Goal: Task Accomplishment & Management: Manage account settings

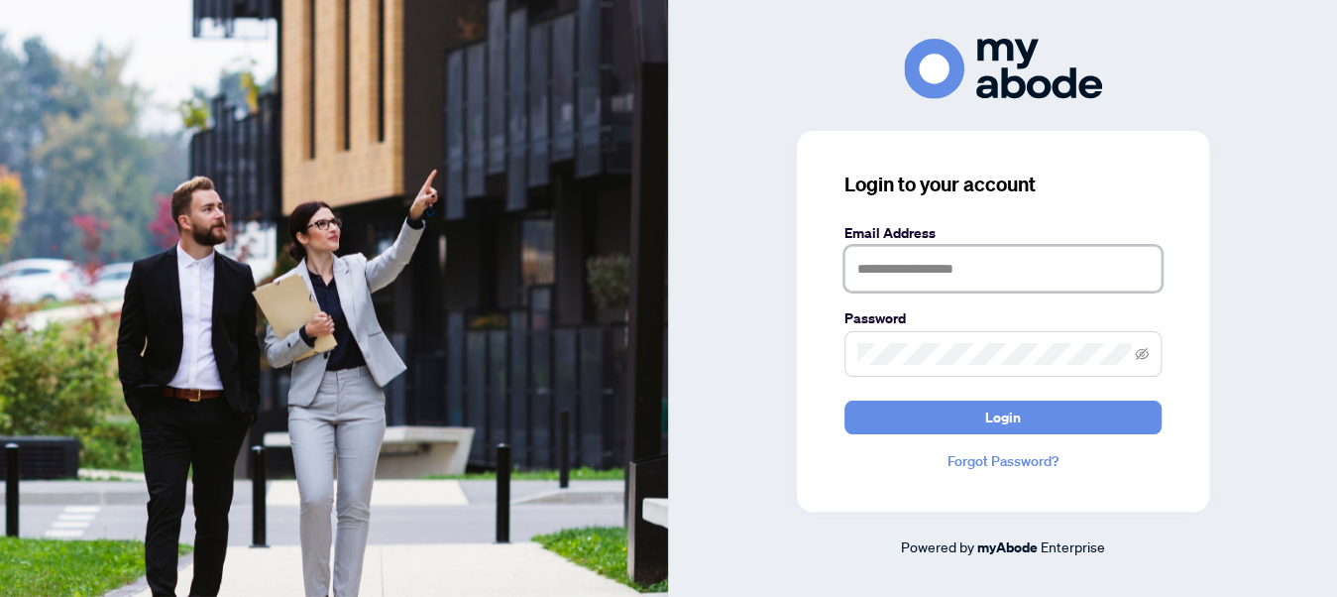
click at [913, 273] on input "text" at bounding box center [1002, 269] width 317 height 46
click at [1328, 265] on div "Login to your account Email Address Password Login Forgot Password? Powered by …" at bounding box center [1003, 298] width 669 height 519
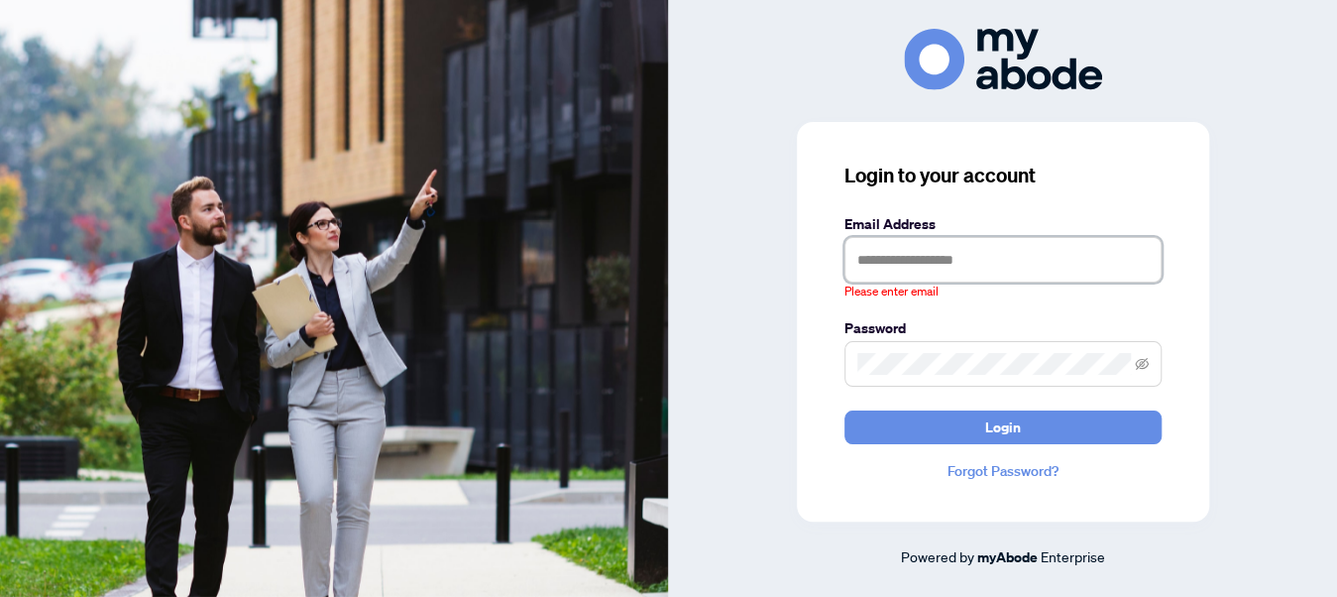
click at [910, 268] on input "text" at bounding box center [1002, 260] width 317 height 46
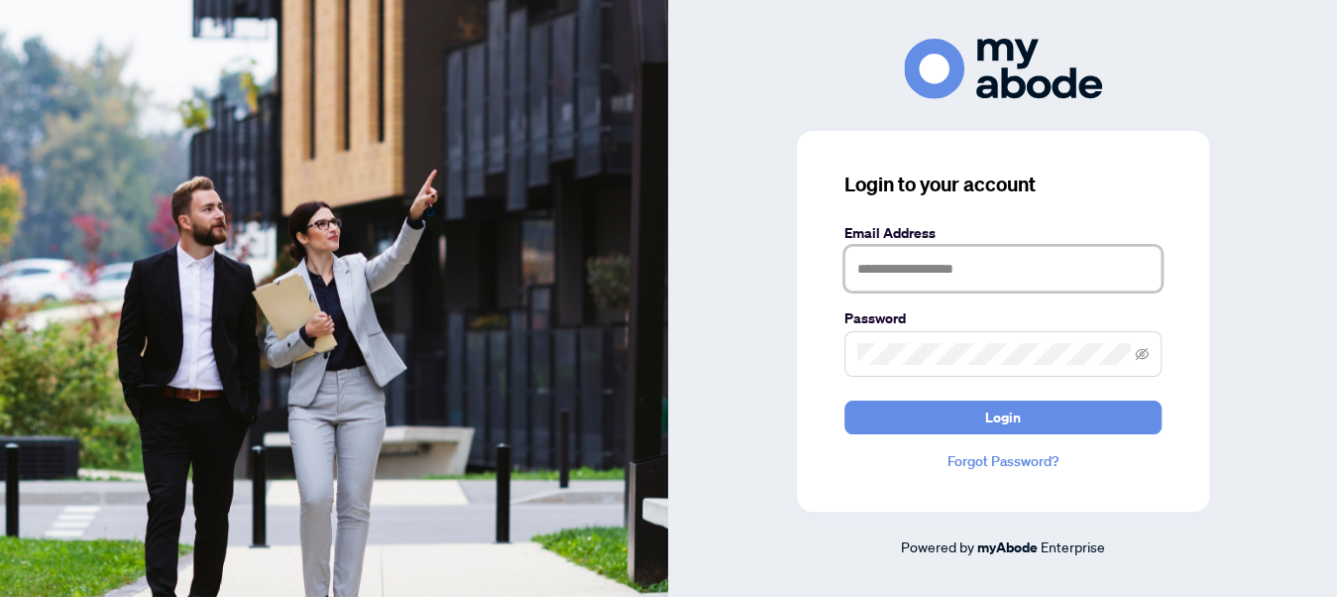
click at [895, 273] on input "text" at bounding box center [1002, 269] width 317 height 46
click at [938, 254] on input "text" at bounding box center [1002, 269] width 317 height 46
type input "**********"
click at [1144, 348] on icon "eye-invisible" at bounding box center [1142, 354] width 14 height 14
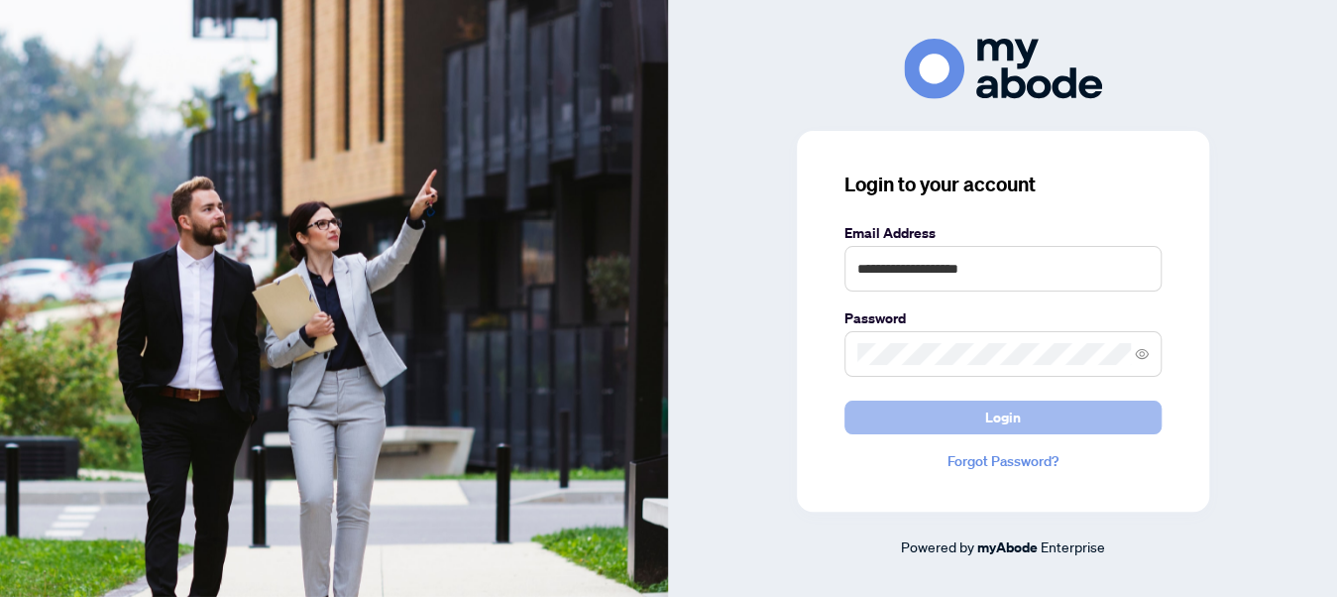
click at [1059, 409] on button "Login" at bounding box center [1002, 417] width 317 height 34
click at [975, 412] on button "Login" at bounding box center [1002, 417] width 317 height 34
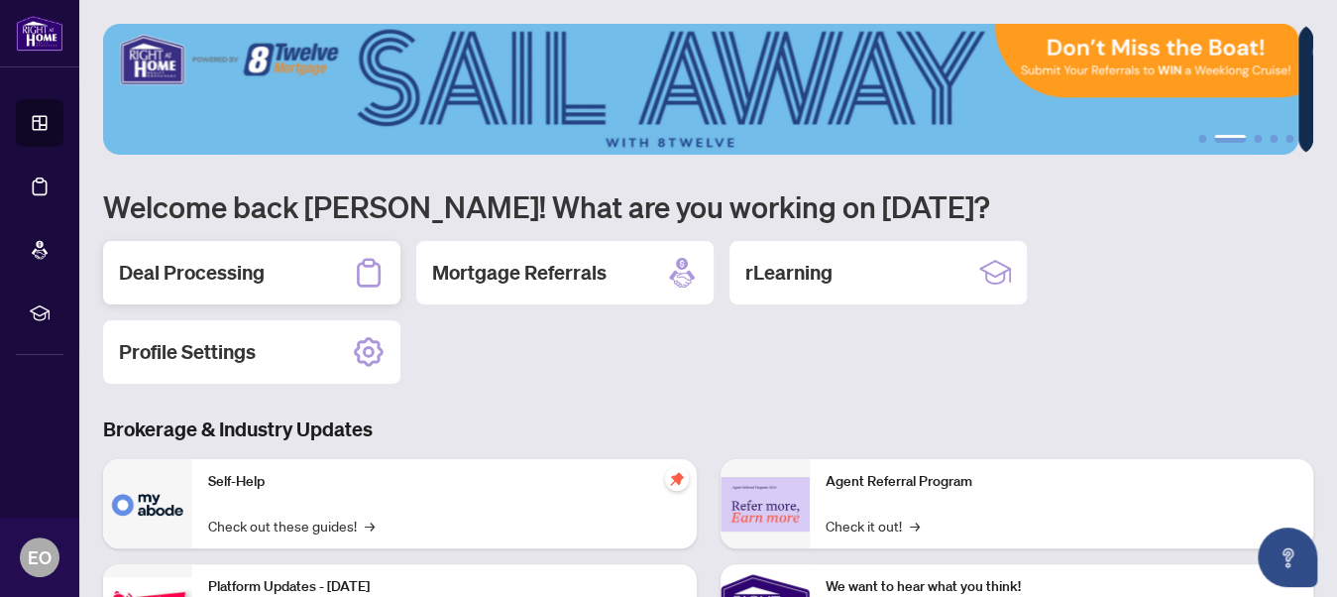
click at [198, 275] on h2 "Deal Processing" at bounding box center [192, 273] width 146 height 28
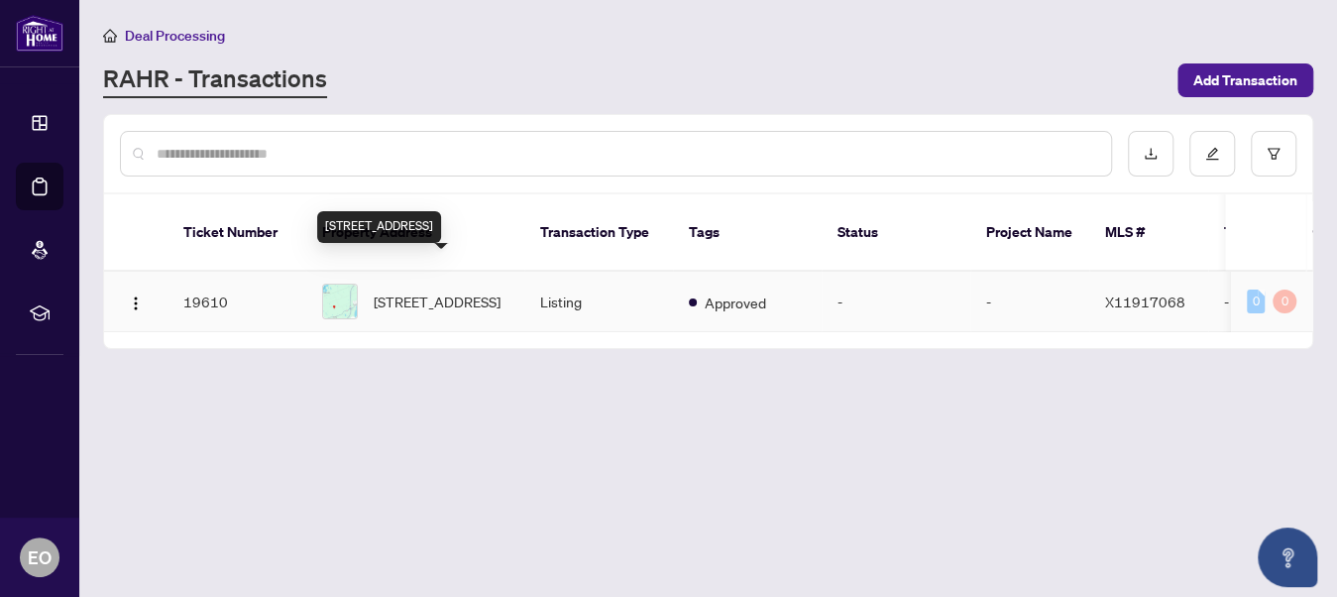
click at [416, 290] on span "[STREET_ADDRESS]" at bounding box center [437, 301] width 127 height 22
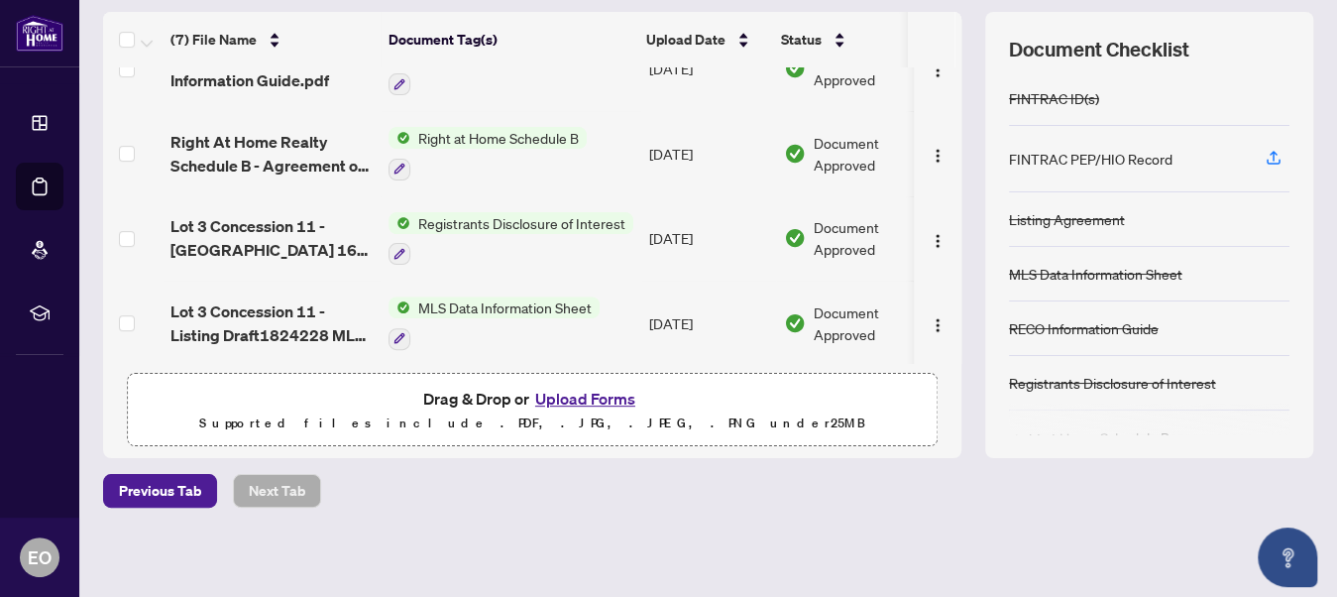
scroll to position [0, 48]
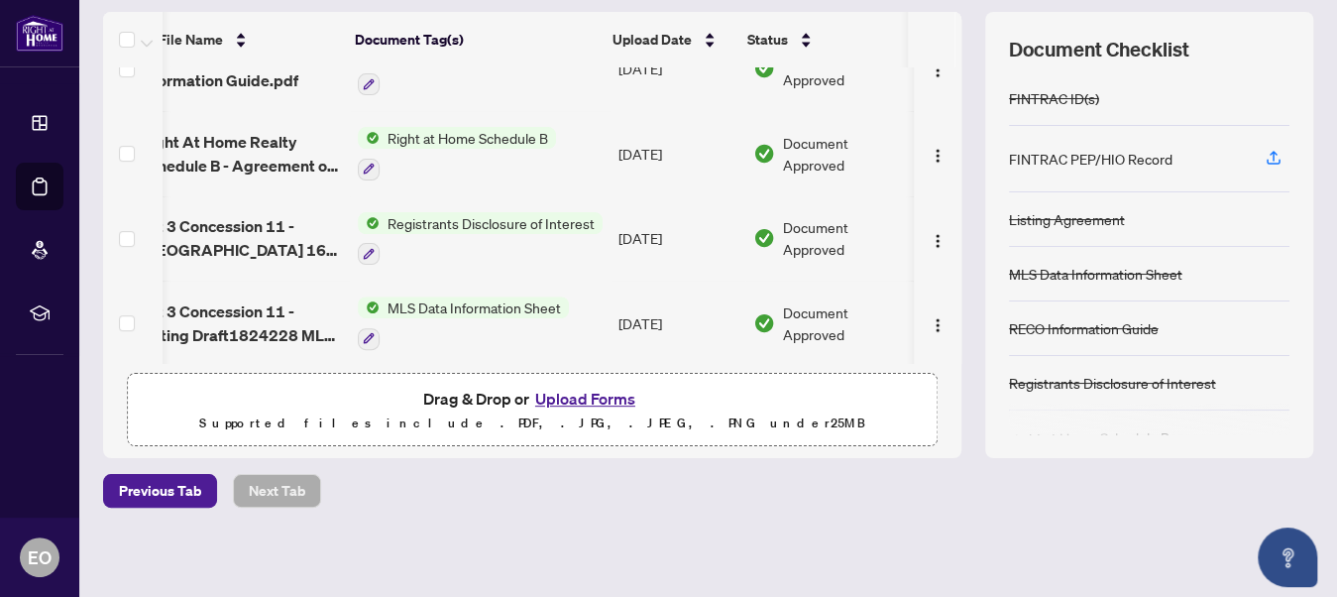
drag, startPoint x: 938, startPoint y: 321, endPoint x: 950, endPoint y: 294, distance: 29.3
click at [950, 294] on div "(7) File Name Document Tag(s) Upload Date Status FINTRAC - Individual Identific…" at bounding box center [708, 235] width 1210 height 446
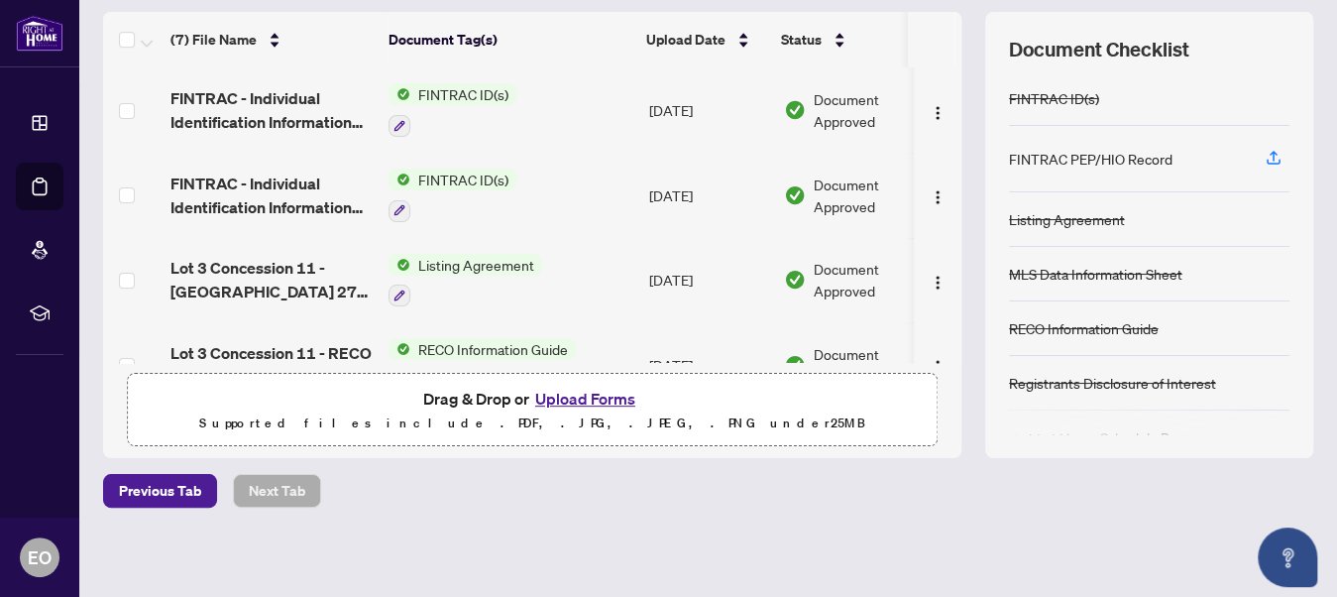
scroll to position [296, 0]
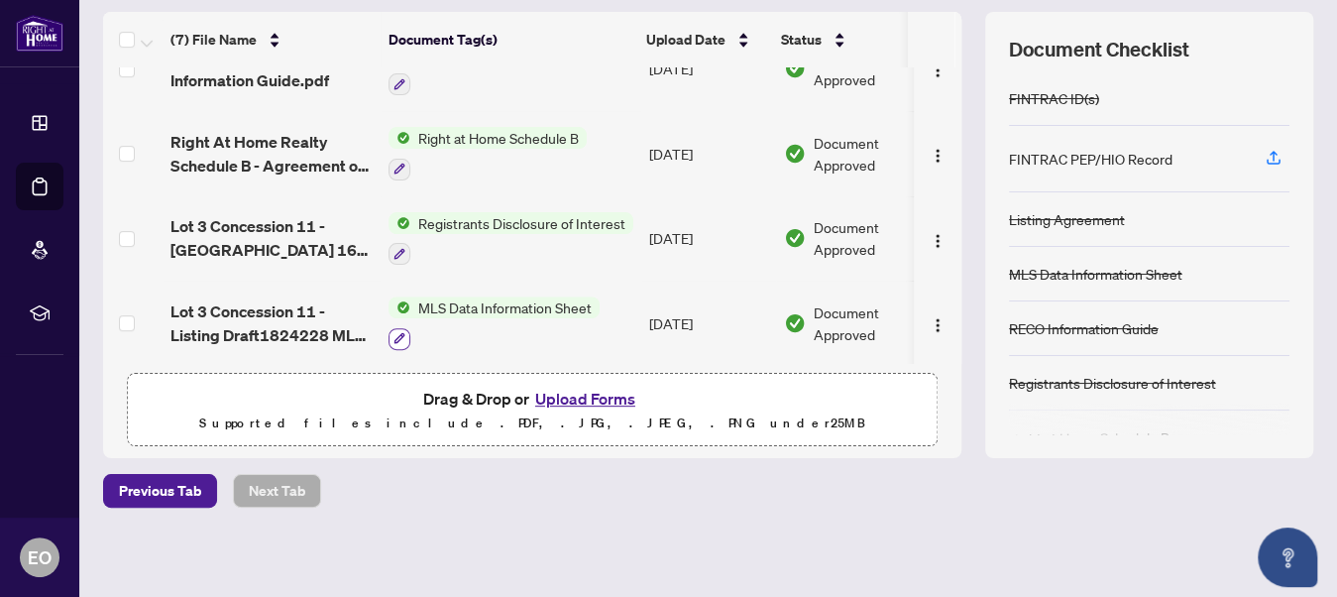
click at [401, 333] on icon "button" at bounding box center [399, 338] width 11 height 11
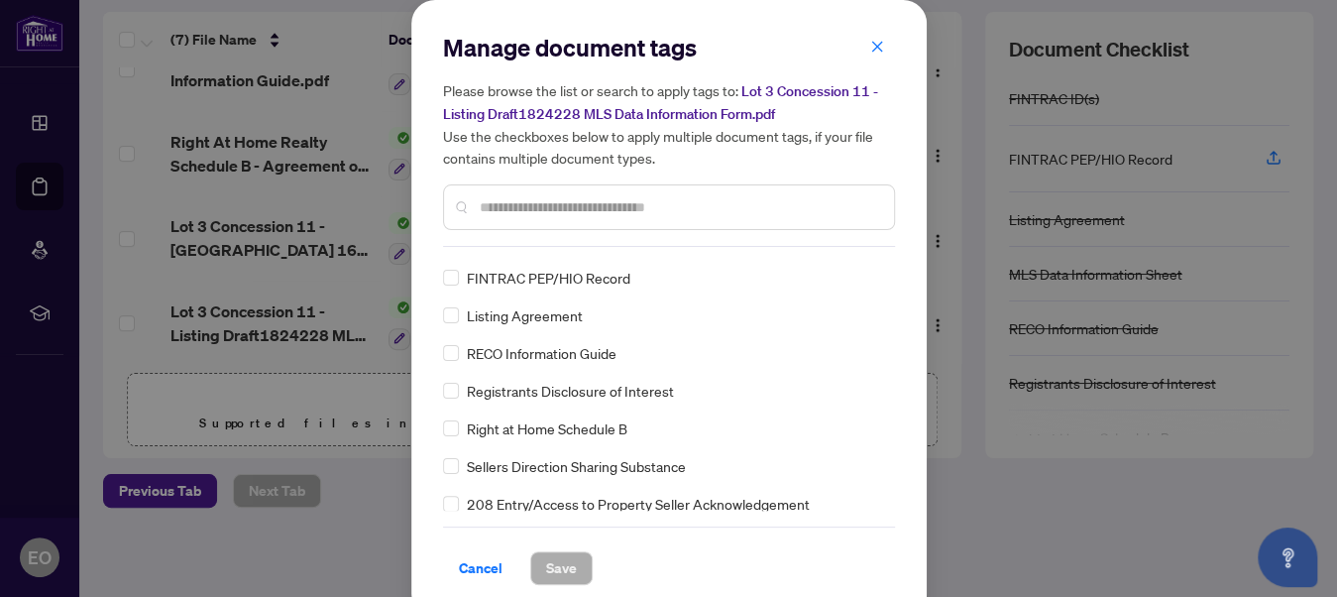
scroll to position [0, 0]
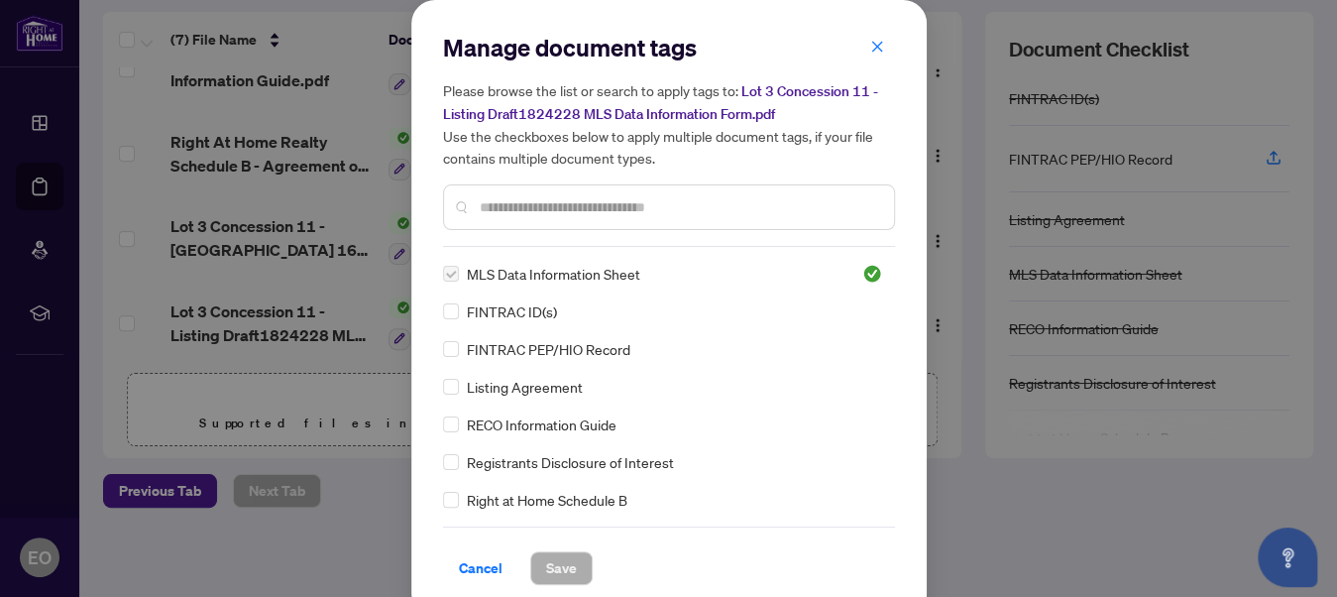
drag, startPoint x: 467, startPoint y: 569, endPoint x: 594, endPoint y: 563, distance: 127.0
click at [467, 568] on span "Cancel" at bounding box center [481, 568] width 44 height 32
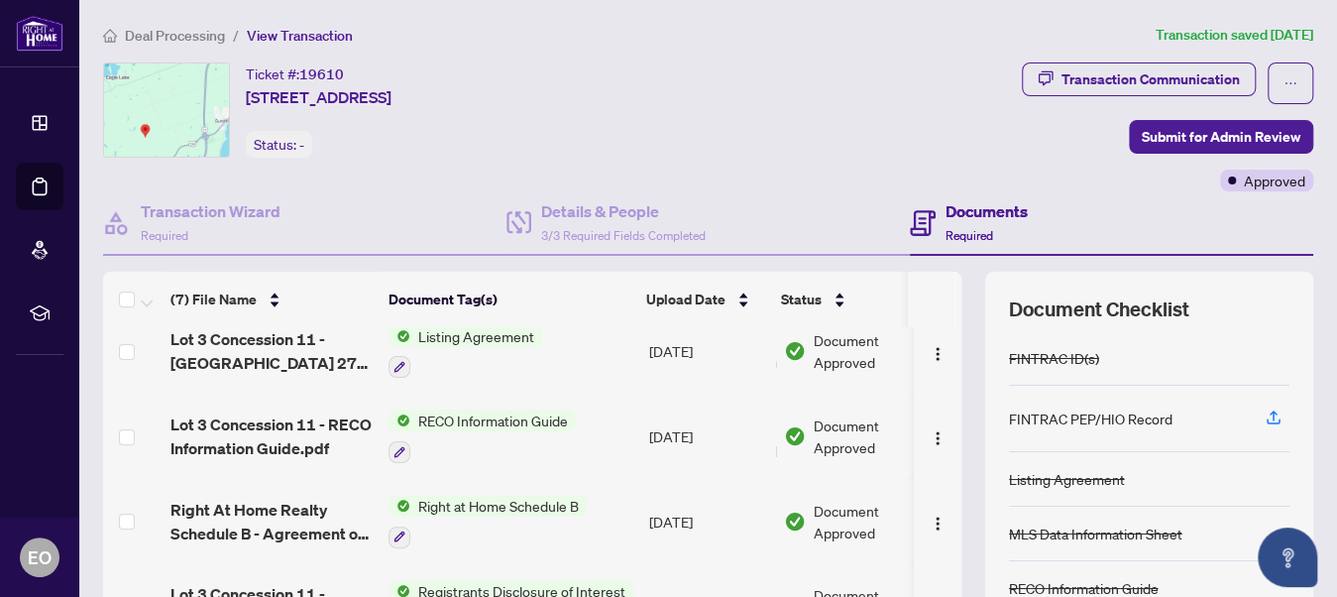
scroll to position [198, 0]
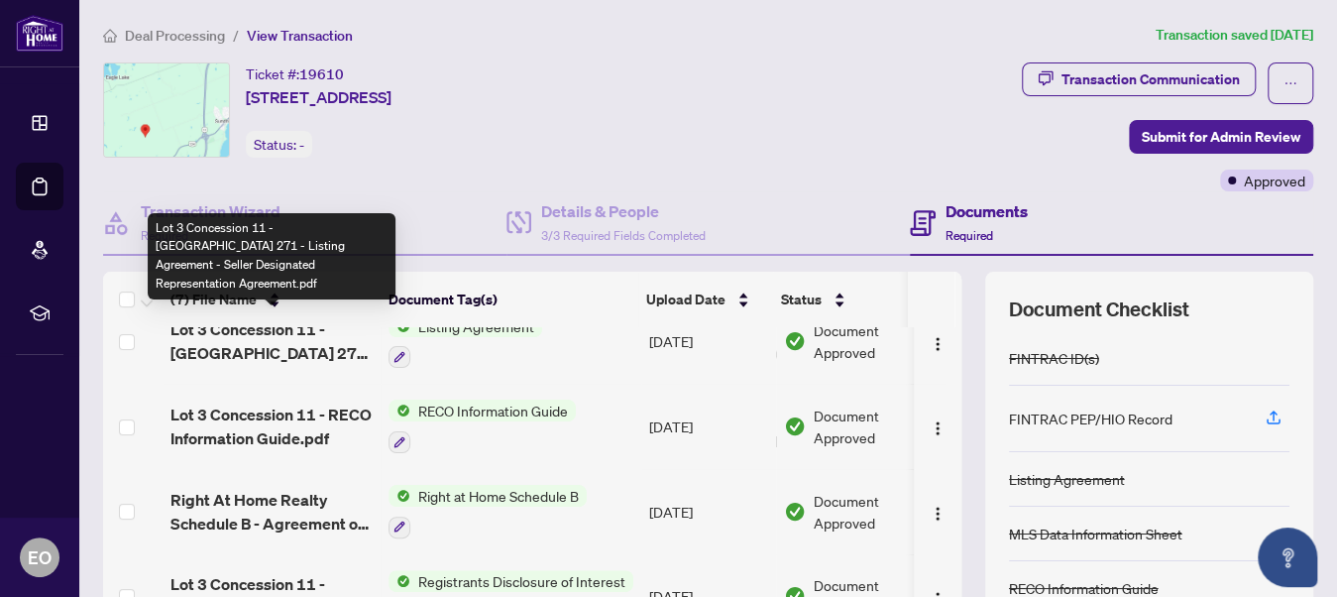
click at [244, 344] on span "Lot 3 Concession 11 - Ontario 271 - Listing Agreement - Seller Designated Repre…" at bounding box center [271, 341] width 202 height 48
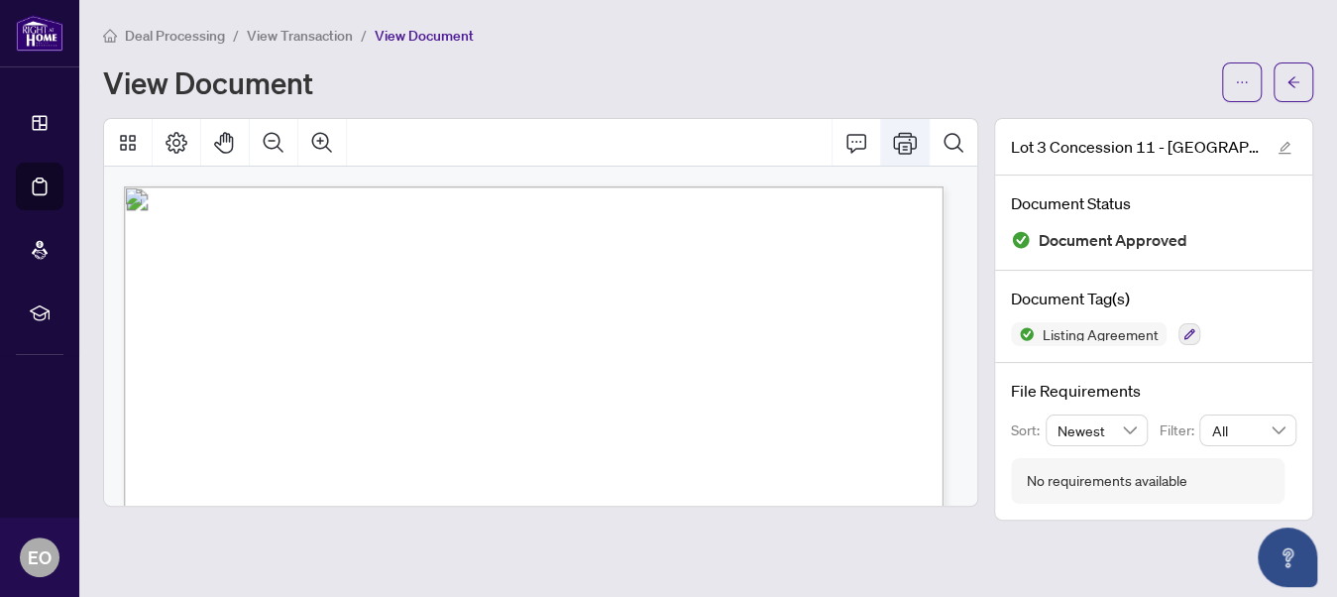
click at [908, 131] on icon "Print" at bounding box center [905, 143] width 24 height 24
click at [302, 36] on span "View Transaction" at bounding box center [300, 36] width 106 height 18
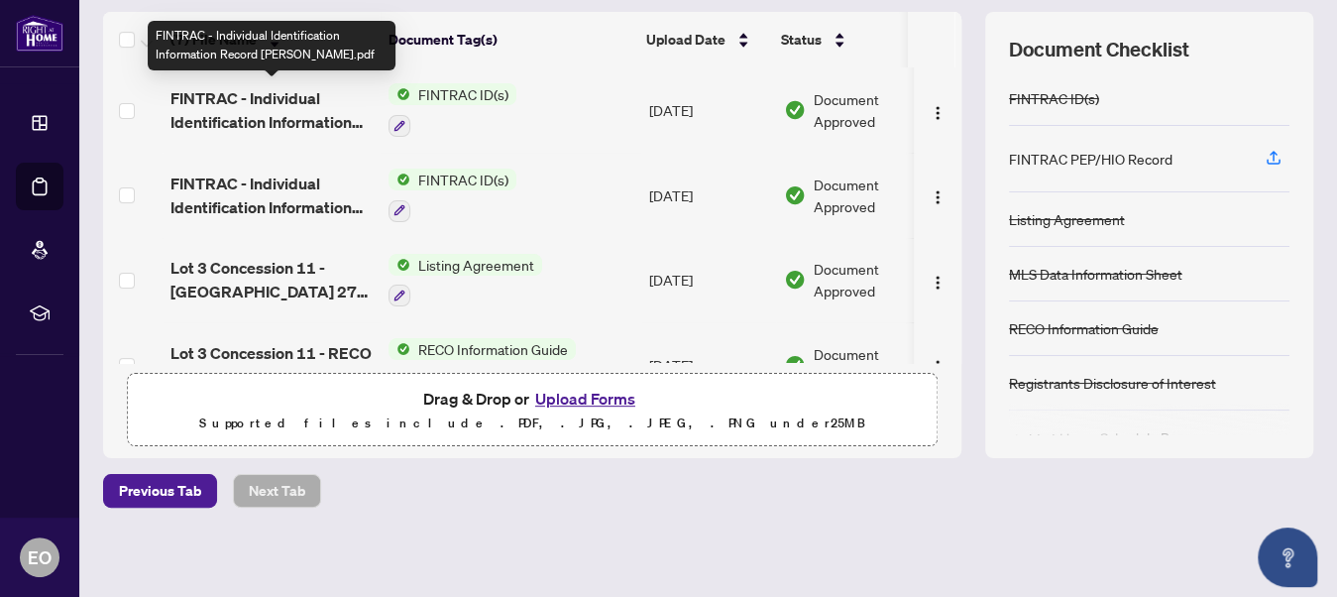
click at [324, 96] on span "FINTRAC - Individual Identification Information Record ELENA.pdf" at bounding box center [271, 110] width 202 height 48
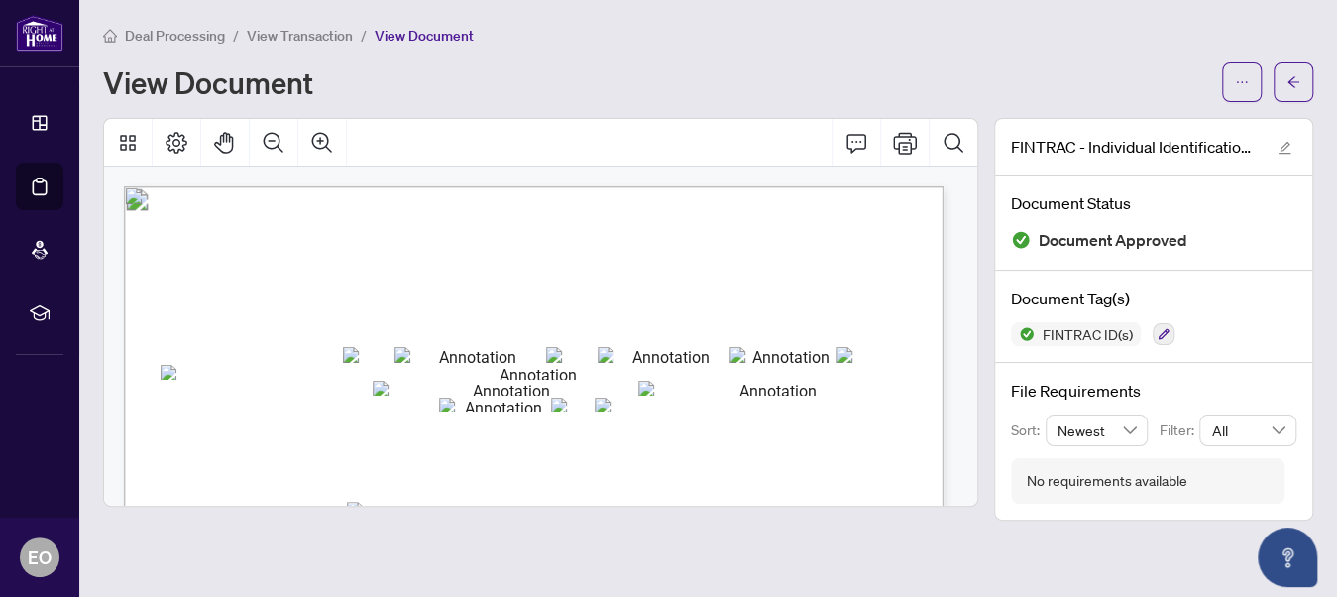
click at [863, 56] on div "Deal Processing / View Transaction / View Document View Document" at bounding box center [708, 63] width 1210 height 78
click at [291, 27] on span "View Transaction" at bounding box center [300, 36] width 106 height 18
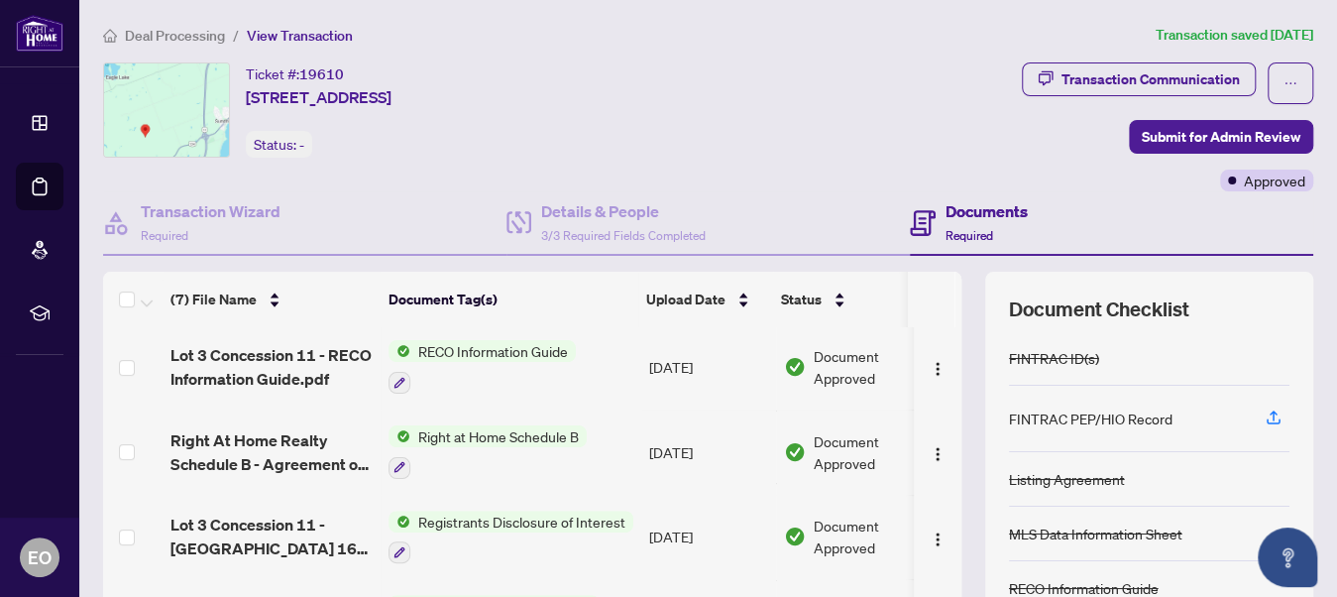
scroll to position [296, 0]
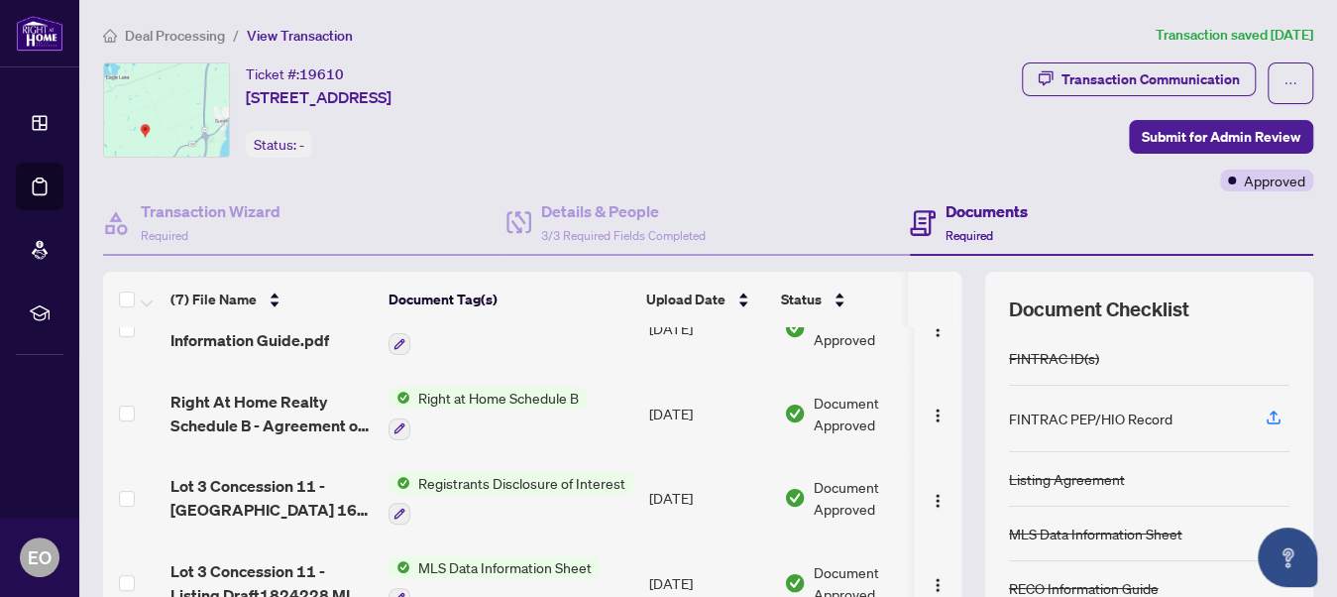
click at [572, 478] on span "Registrants Disclosure of Interest" at bounding box center [521, 483] width 223 height 22
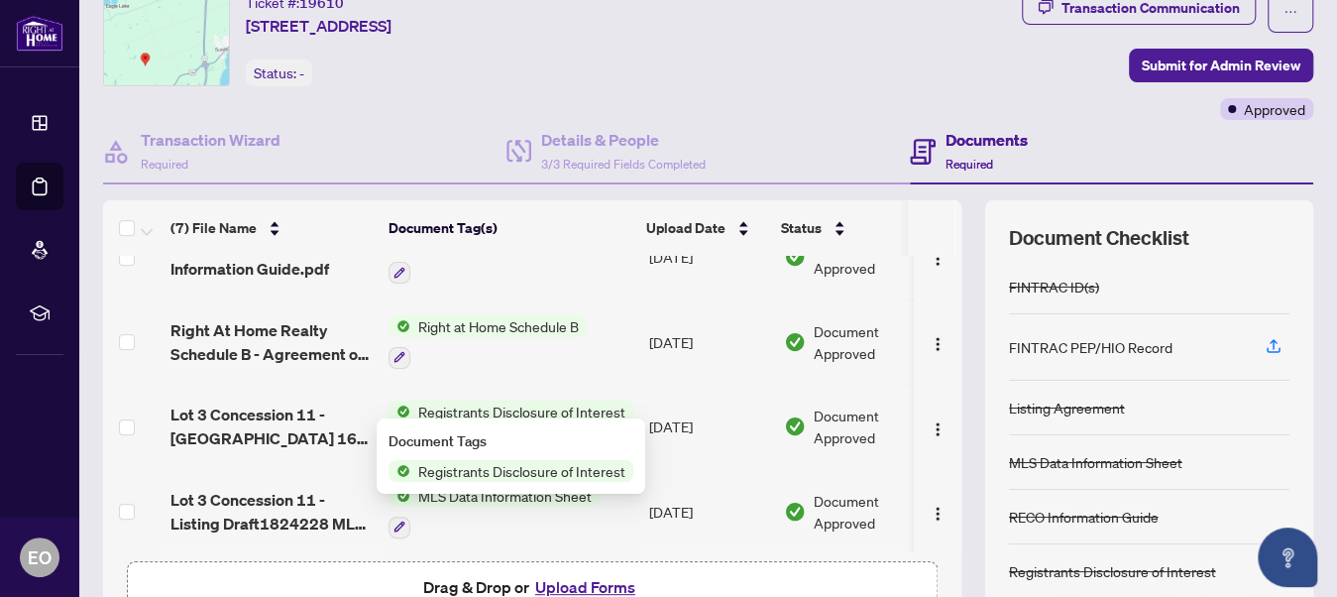
scroll to position [98, 0]
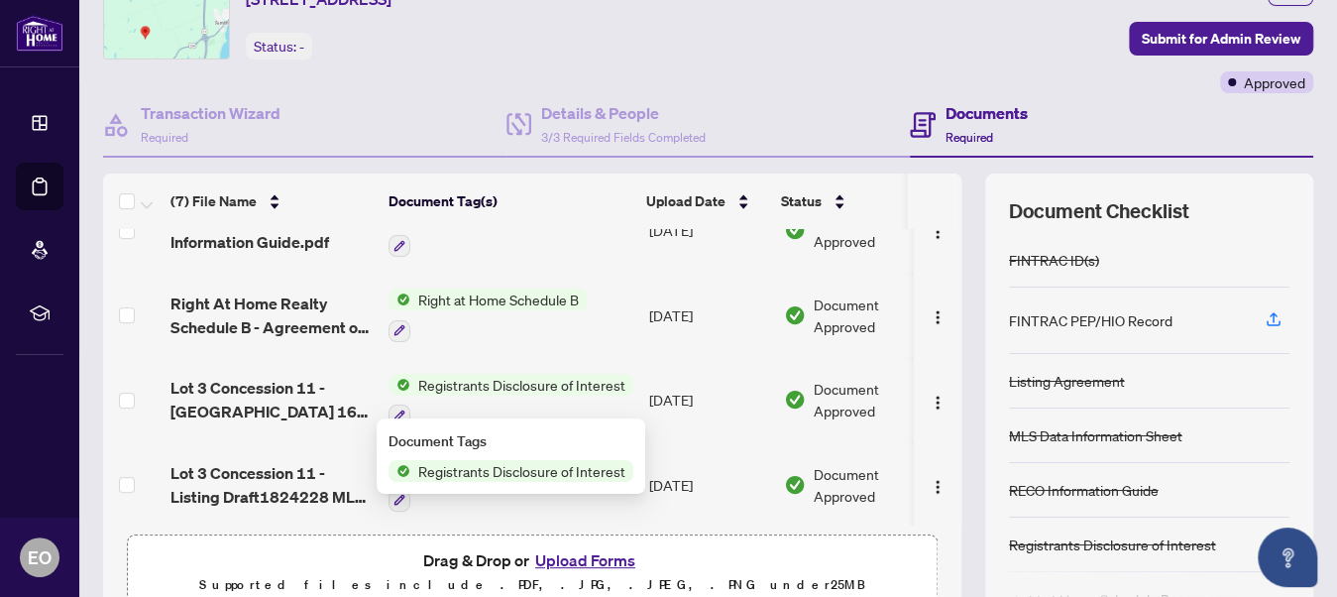
click at [499, 374] on span "Registrants Disclosure of Interest" at bounding box center [521, 385] width 223 height 22
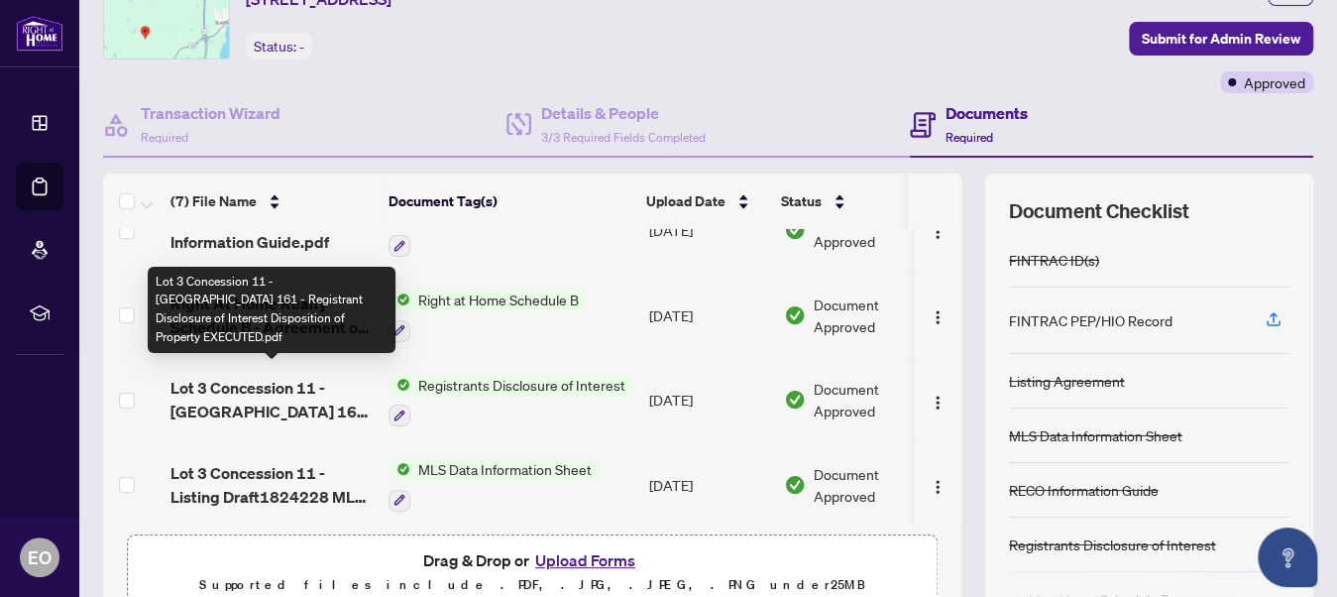
click at [268, 383] on span "Lot 3 Concession 11 - Ontario 161 - Registrant Disclosure of Interest Dispositi…" at bounding box center [271, 400] width 202 height 48
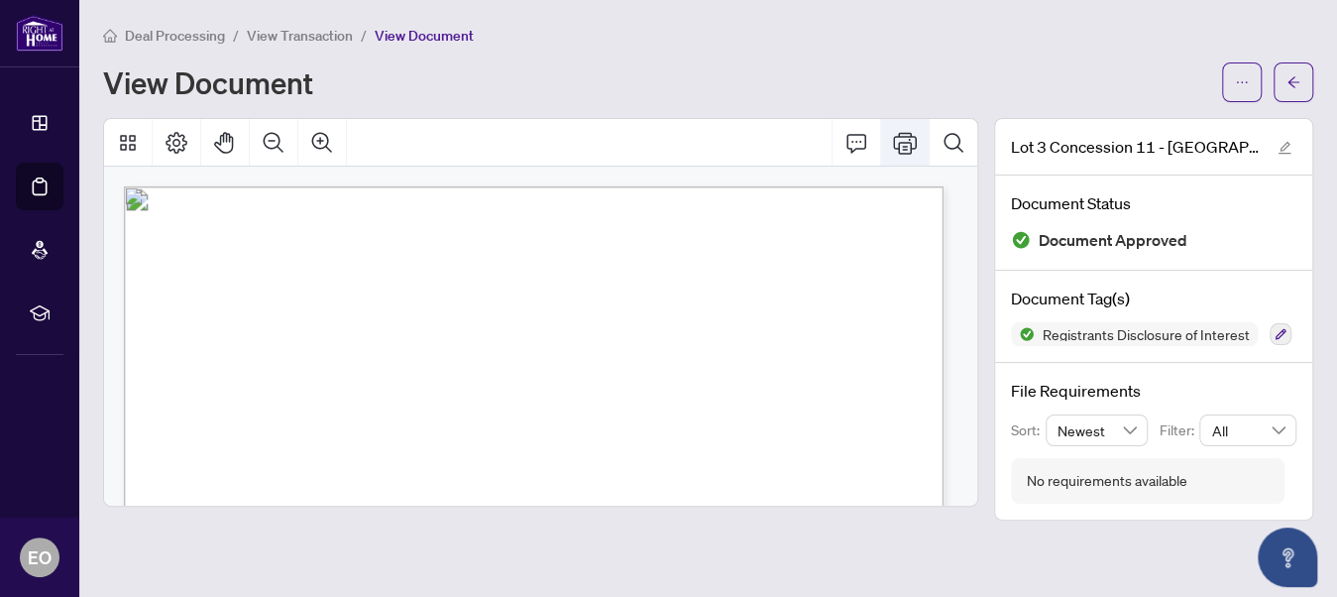
click at [899, 137] on icon "Print" at bounding box center [905, 143] width 24 height 24
click at [262, 32] on span "View Transaction" at bounding box center [300, 36] width 106 height 18
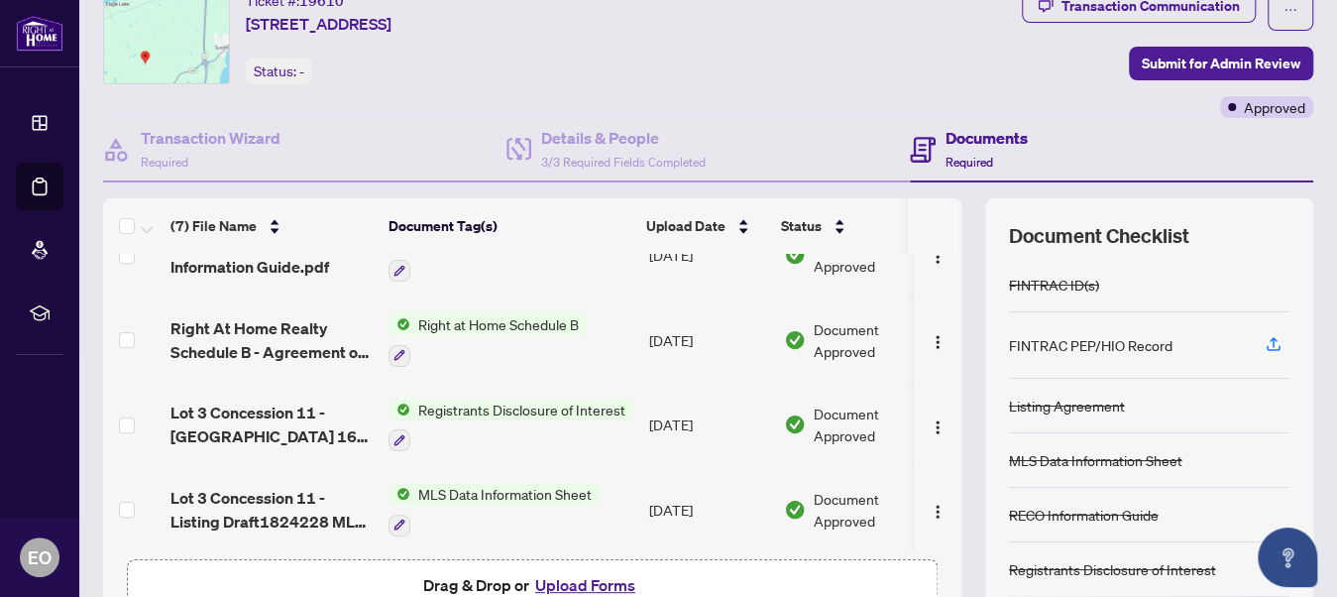
scroll to position [98, 0]
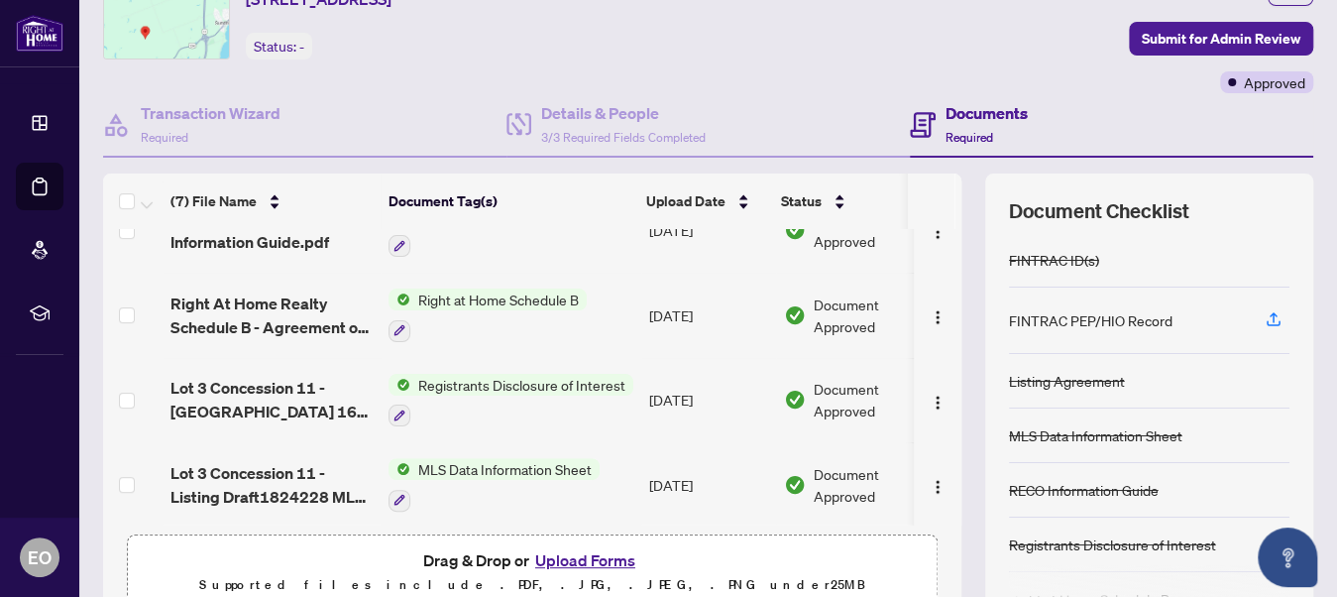
drag, startPoint x: 947, startPoint y: 478, endPoint x: 948, endPoint y: 435, distance: 42.6
click at [951, 433] on div "(7) File Name Document Tag(s) Upload Date Status FINTRAC - Individual Identific…" at bounding box center [708, 396] width 1210 height 446
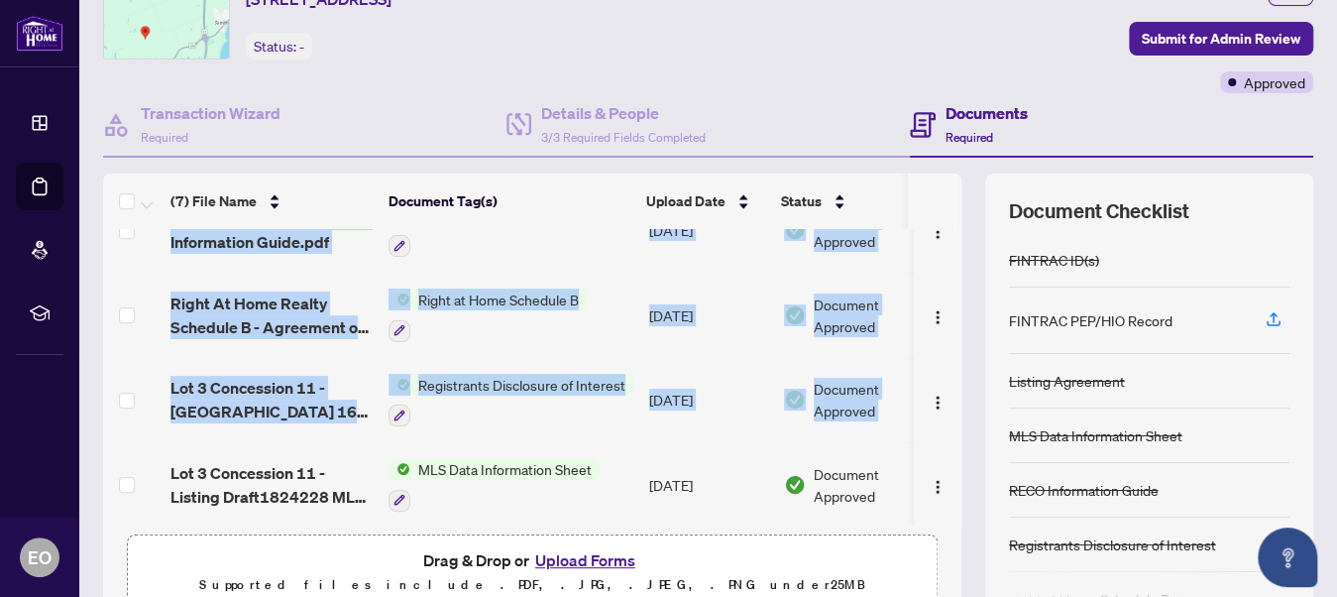
drag, startPoint x: 947, startPoint y: 442, endPoint x: 944, endPoint y: 380, distance: 62.5
click at [944, 380] on div "(7) File Name Document Tag(s) Upload Date Status FINTRAC - Individual Identific…" at bounding box center [708, 396] width 1210 height 446
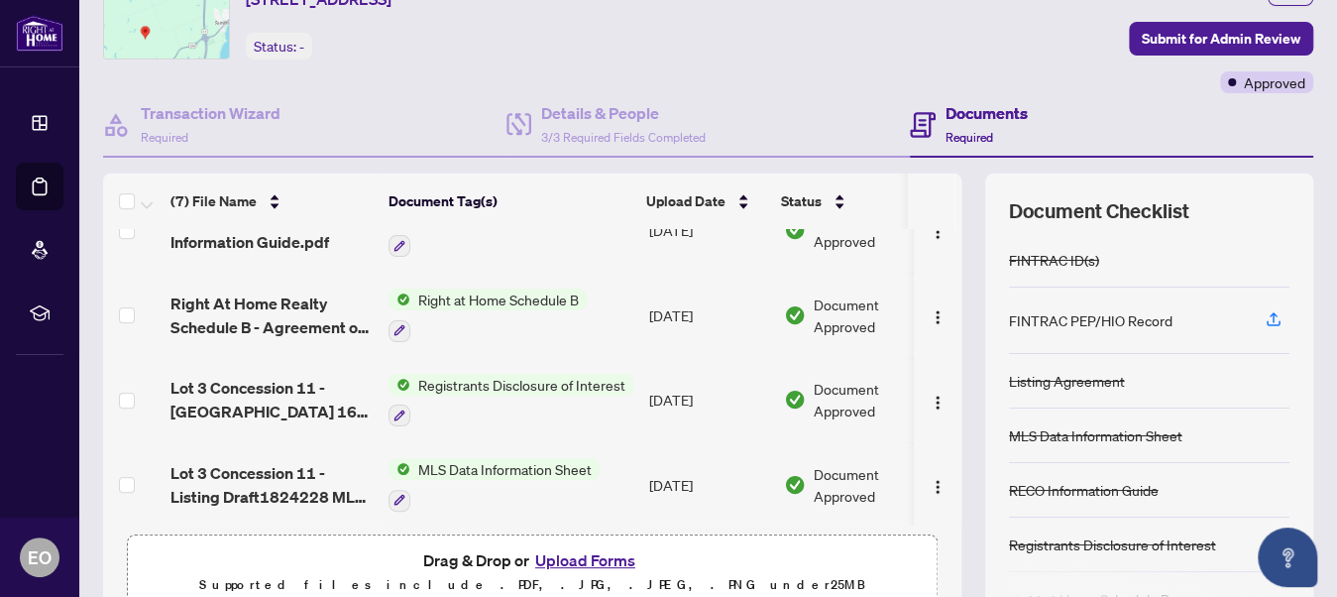
drag, startPoint x: 950, startPoint y: 371, endPoint x: 950, endPoint y: 349, distance: 21.8
click at [950, 349] on div "(7) File Name Document Tag(s) Upload Date Status FINTRAC - Individual Identific…" at bounding box center [708, 396] width 1210 height 446
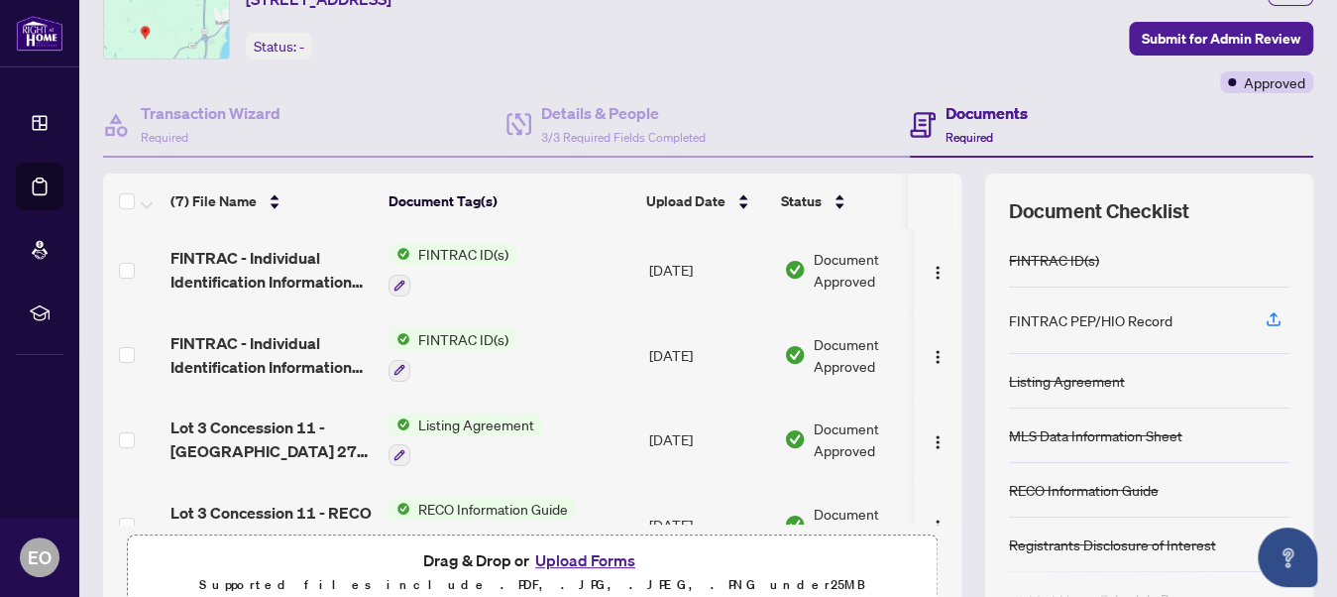
scroll to position [0, 0]
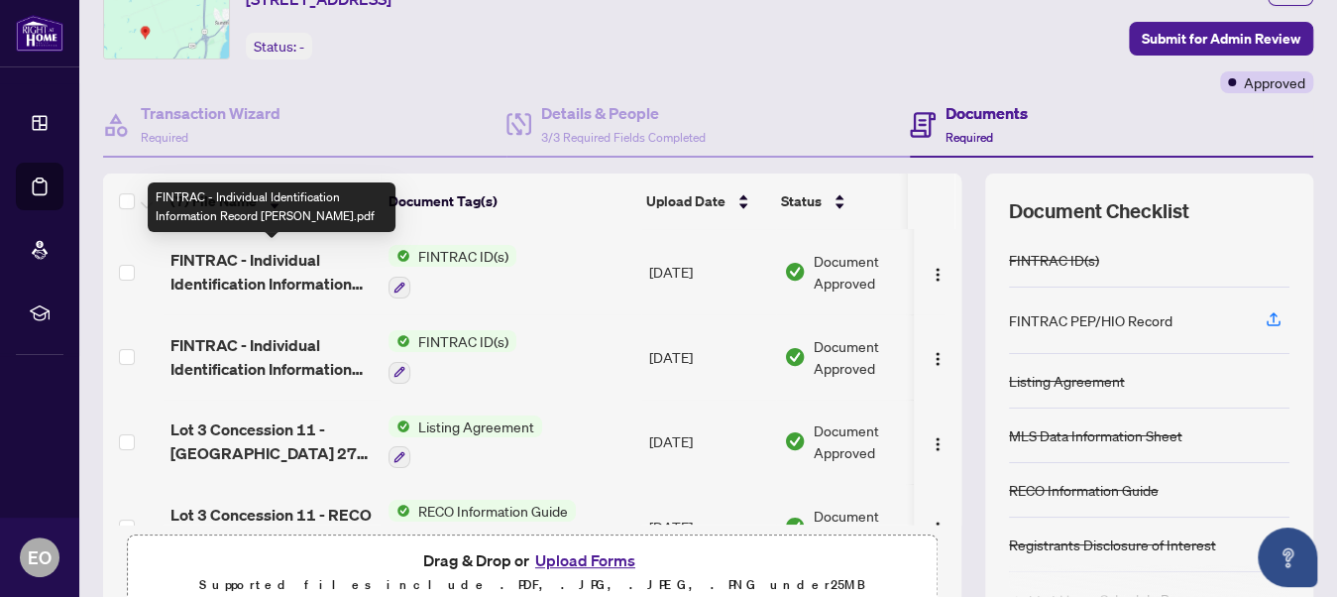
click at [257, 263] on span "FINTRAC - Individual Identification Information Record ELENA.pdf" at bounding box center [271, 272] width 202 height 48
